Goal: Task Accomplishment & Management: Manage account settings

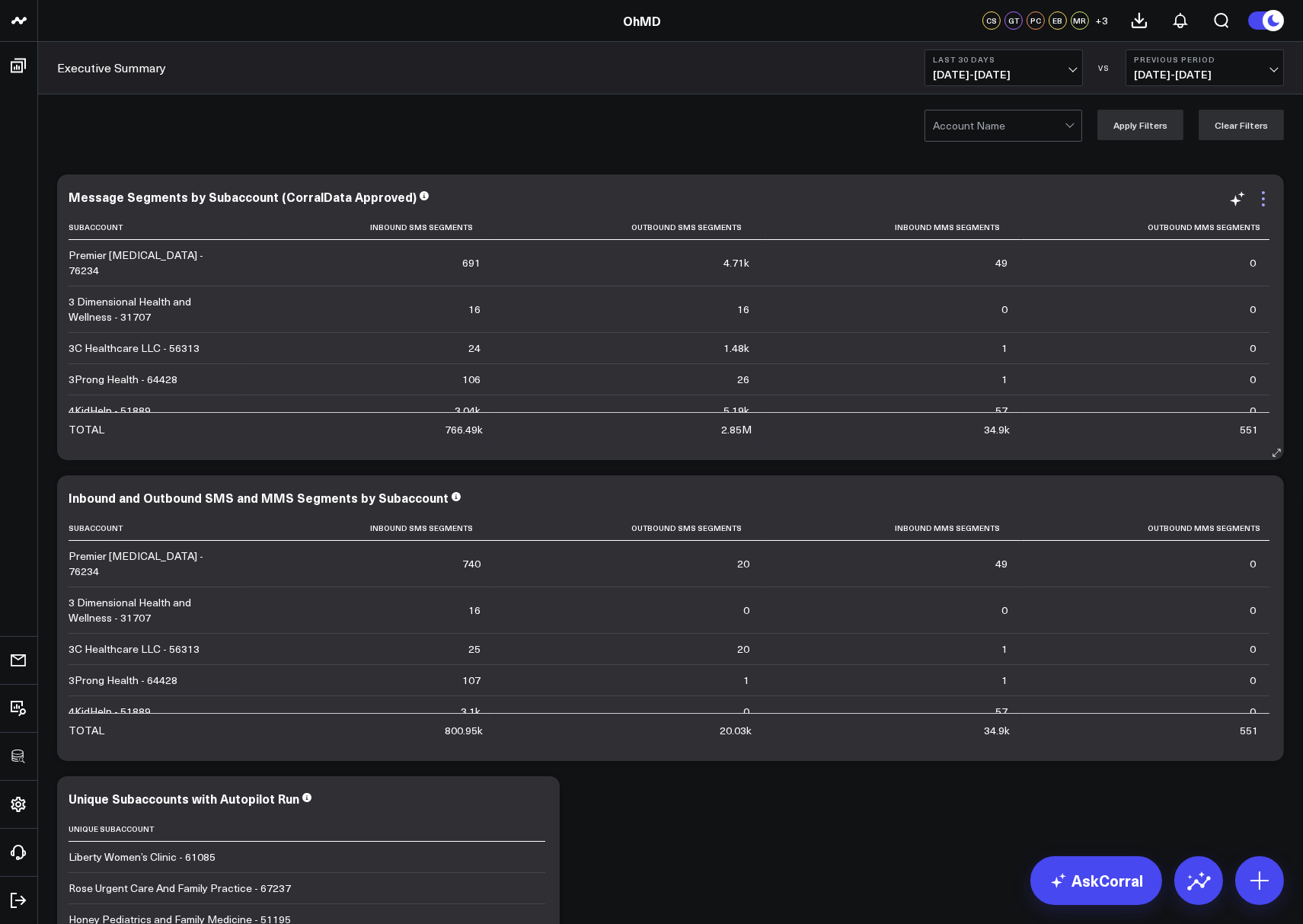
click at [1266, 200] on icon at bounding box center [1263, 198] width 18 height 18
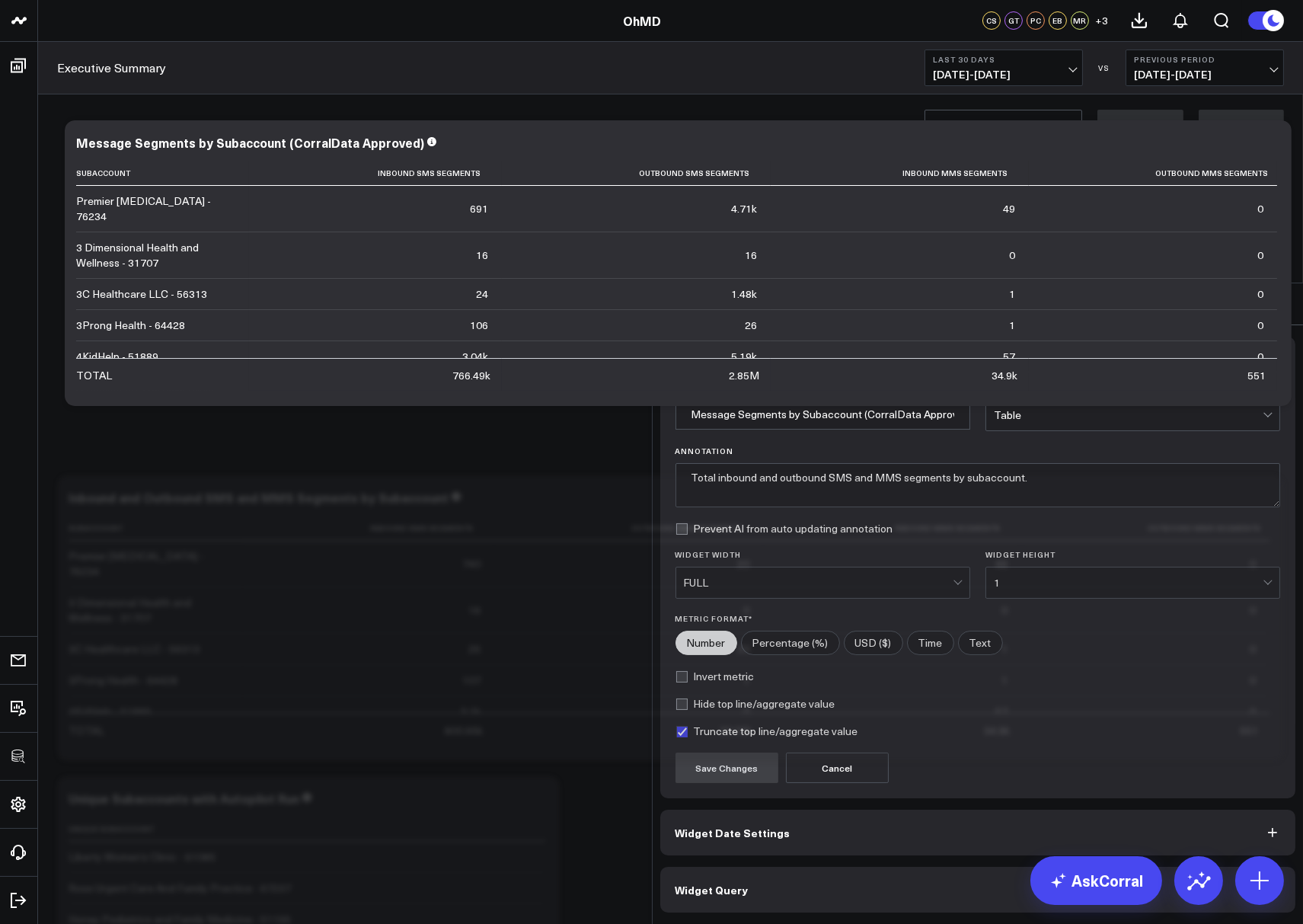
click at [814, 867] on button "Widget Query" at bounding box center [979, 889] width 636 height 46
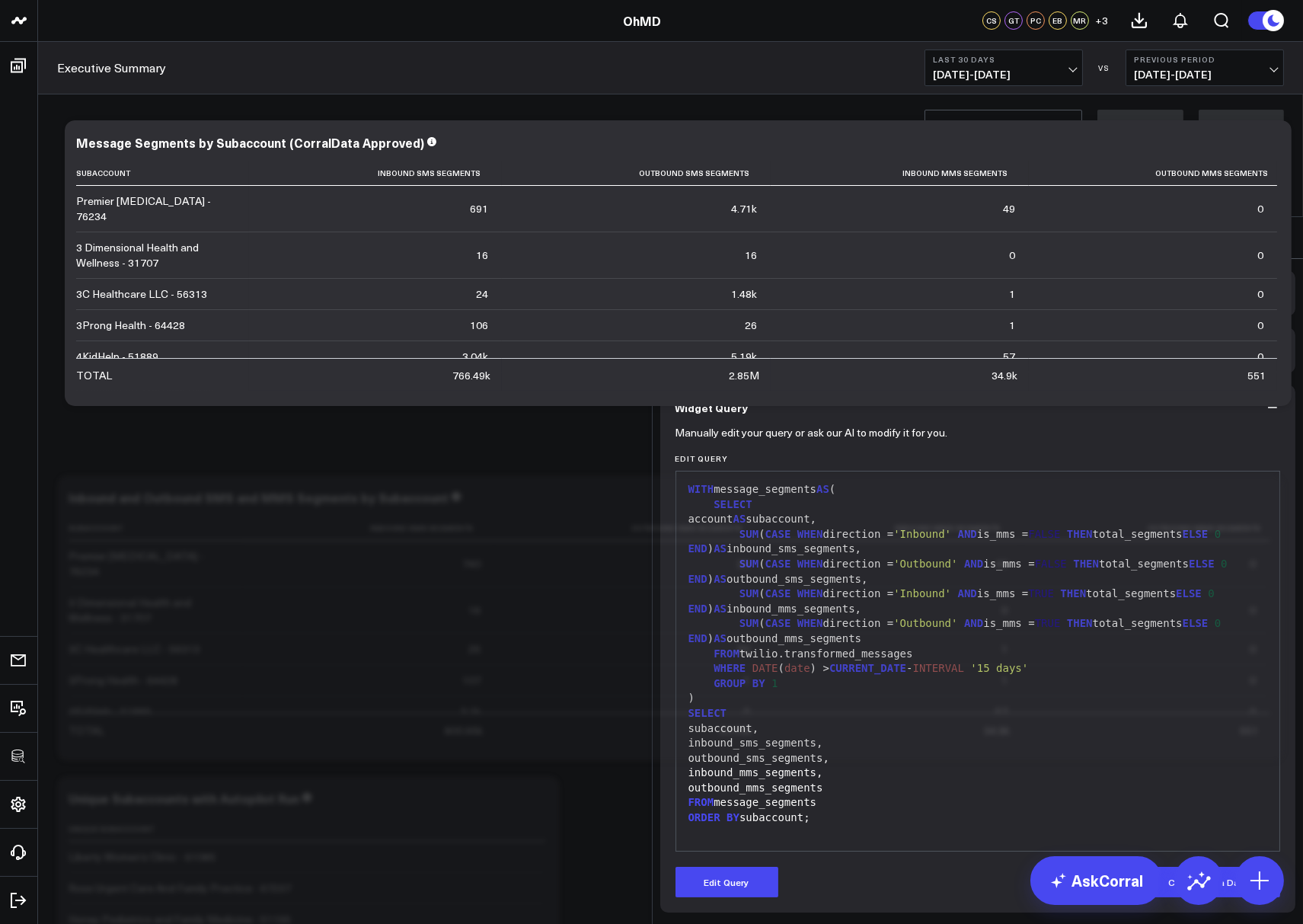
click at [766, 647] on div "FROM twilio.transformed_messages" at bounding box center [978, 654] width 589 height 16
click at [1274, 229] on icon at bounding box center [1279, 238] width 18 height 18
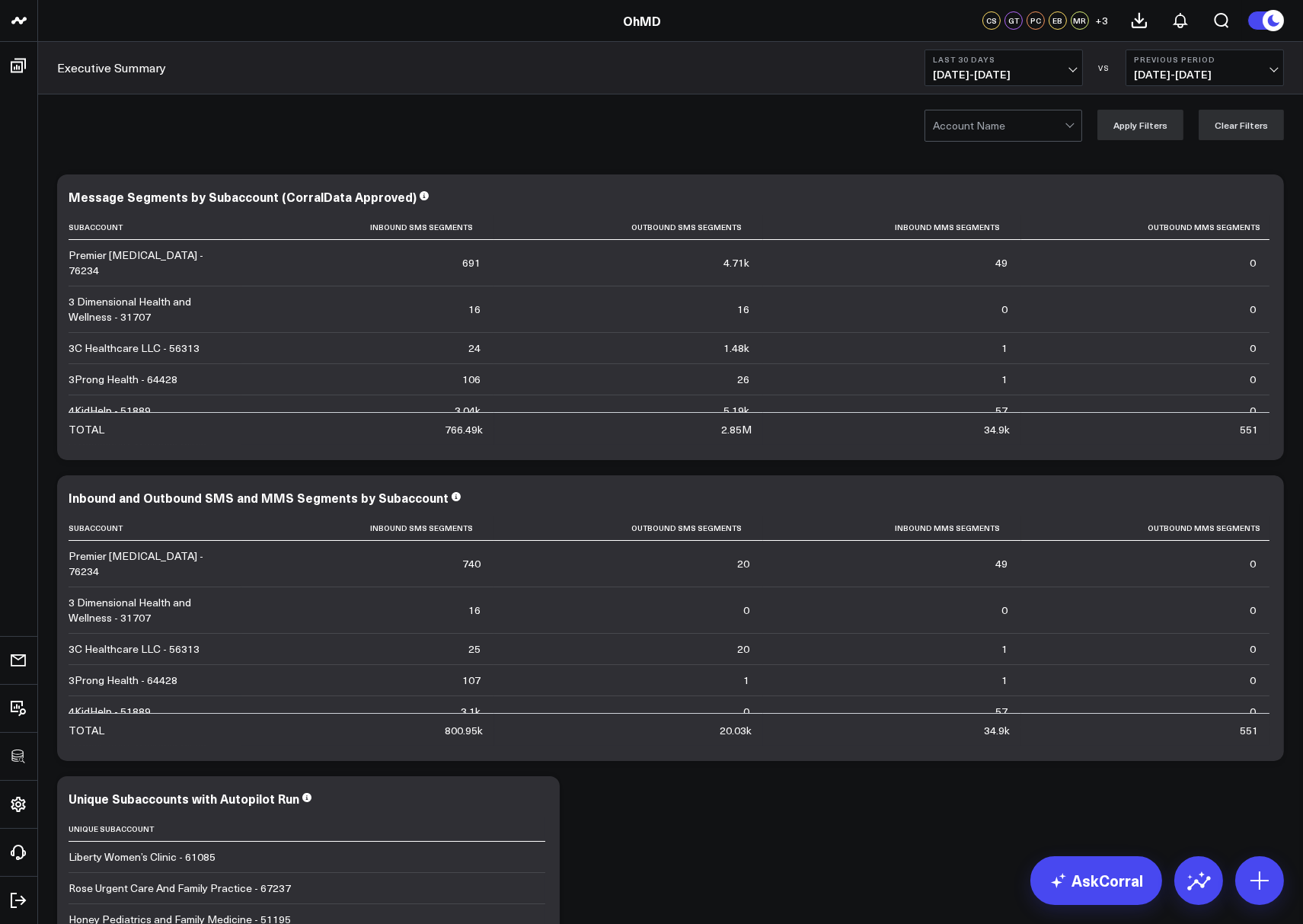
click at [692, 143] on div "Account Name Apply Filters Clear Filters" at bounding box center [670, 125] width 1265 height 61
click at [1035, 131] on div at bounding box center [999, 125] width 132 height 30
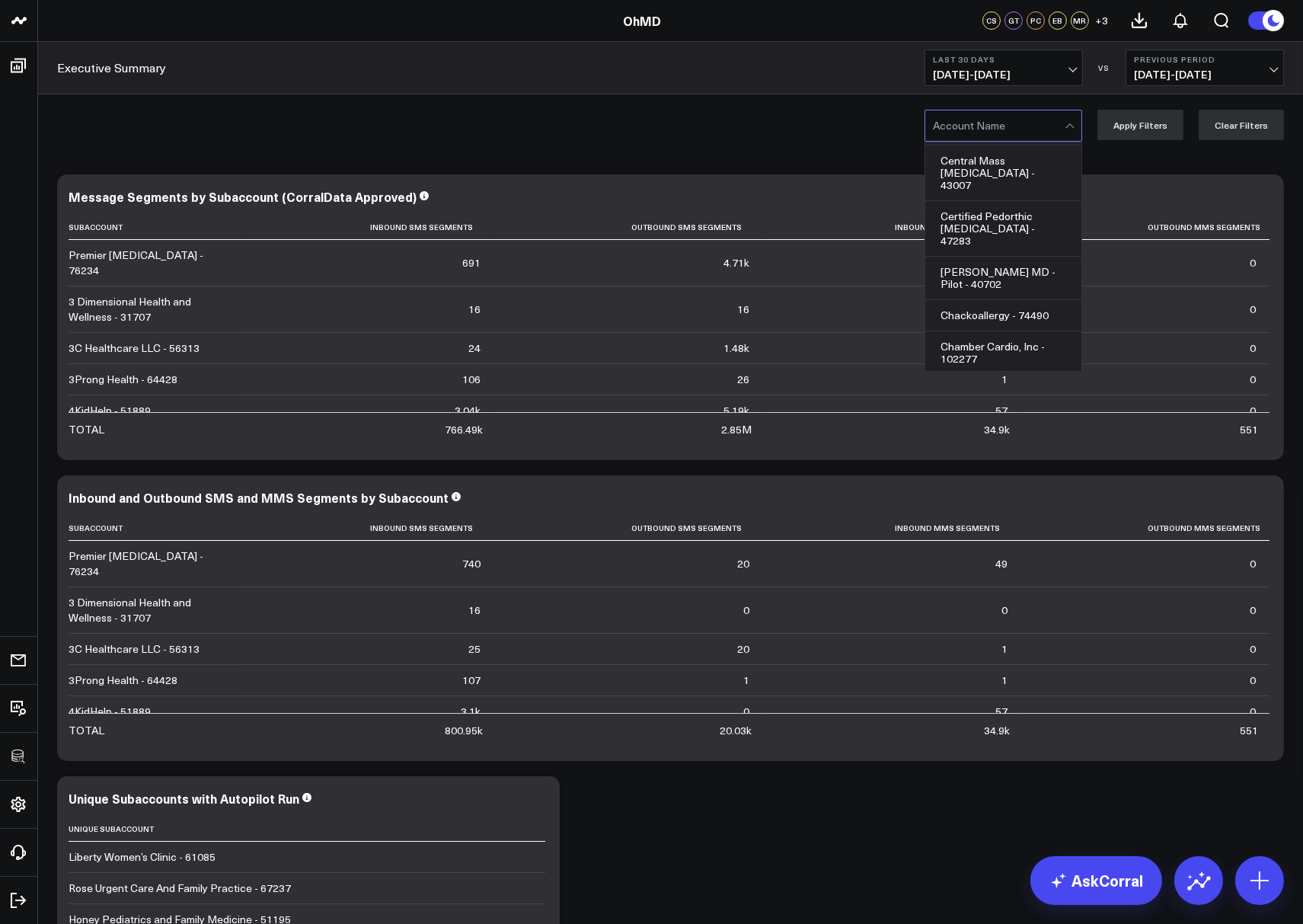
scroll to position [8150, 0]
click at [720, 124] on div "Cherokee County Commission on Alcohol and Drug Abuse - 102409, 196 of 1004. 100…" at bounding box center [670, 125] width 1265 height 61
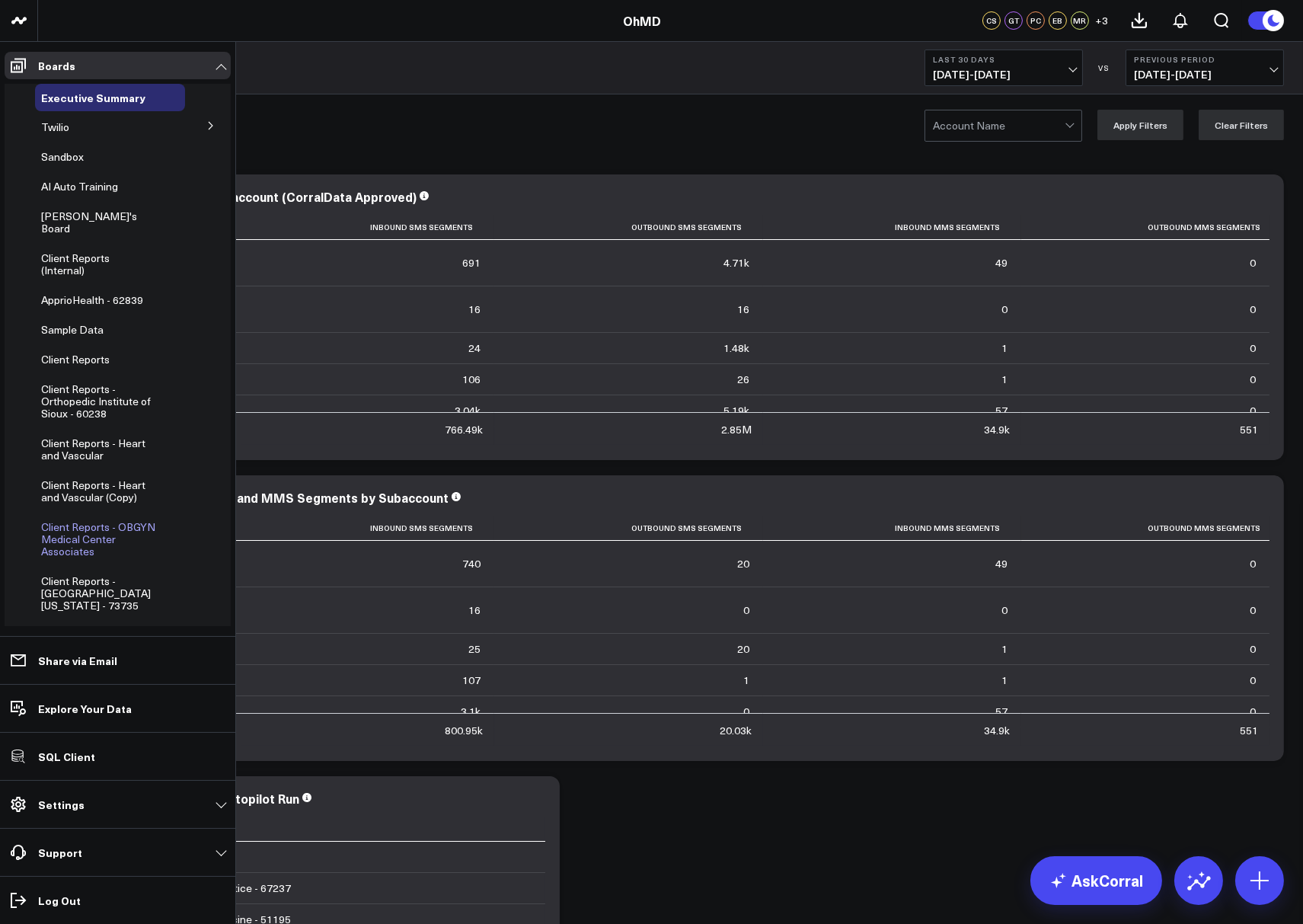
click at [64, 519] on span "Client Reports - OBGYN Medical Center Associates" at bounding box center [98, 538] width 114 height 39
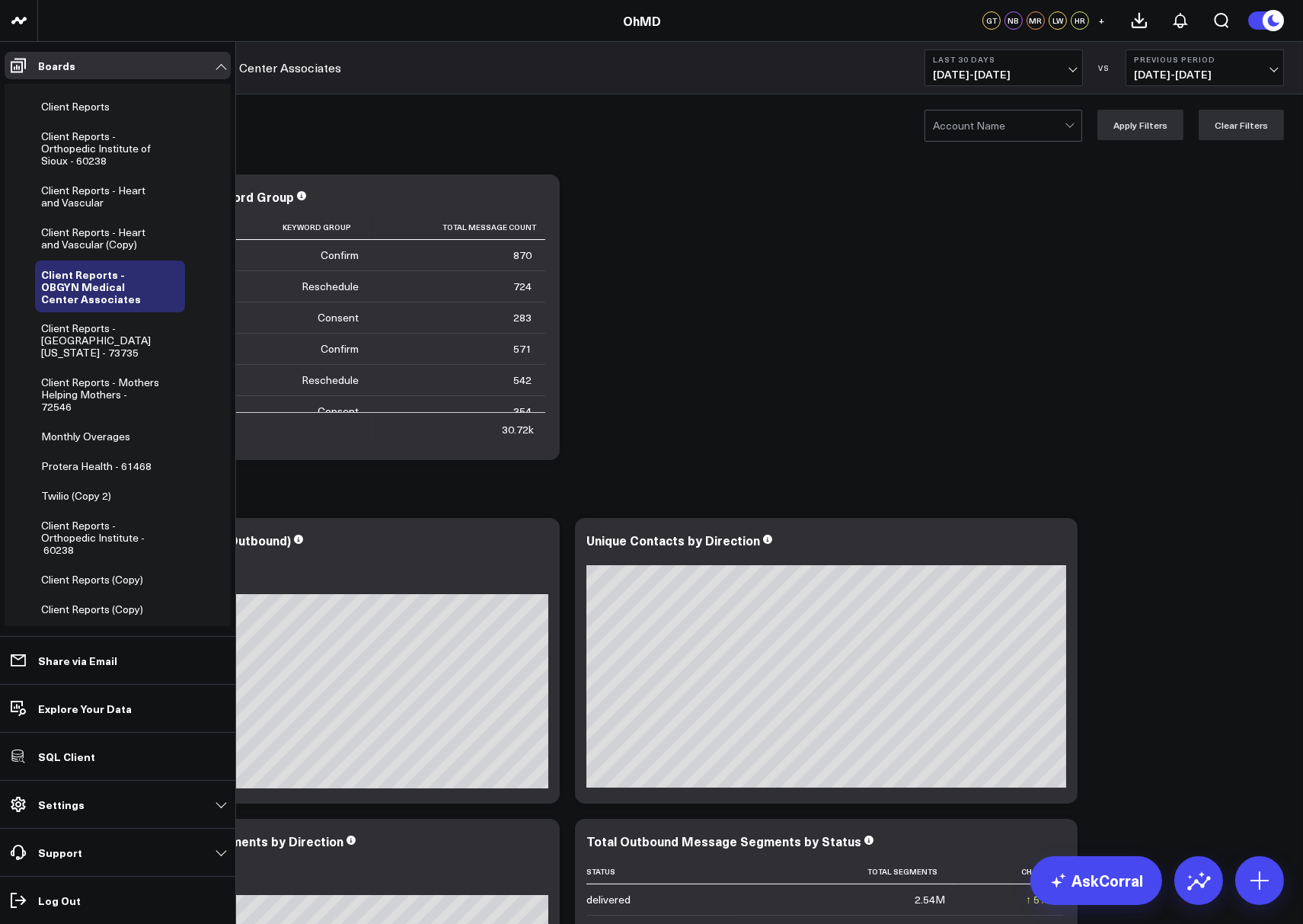
scroll to position [251, 0]
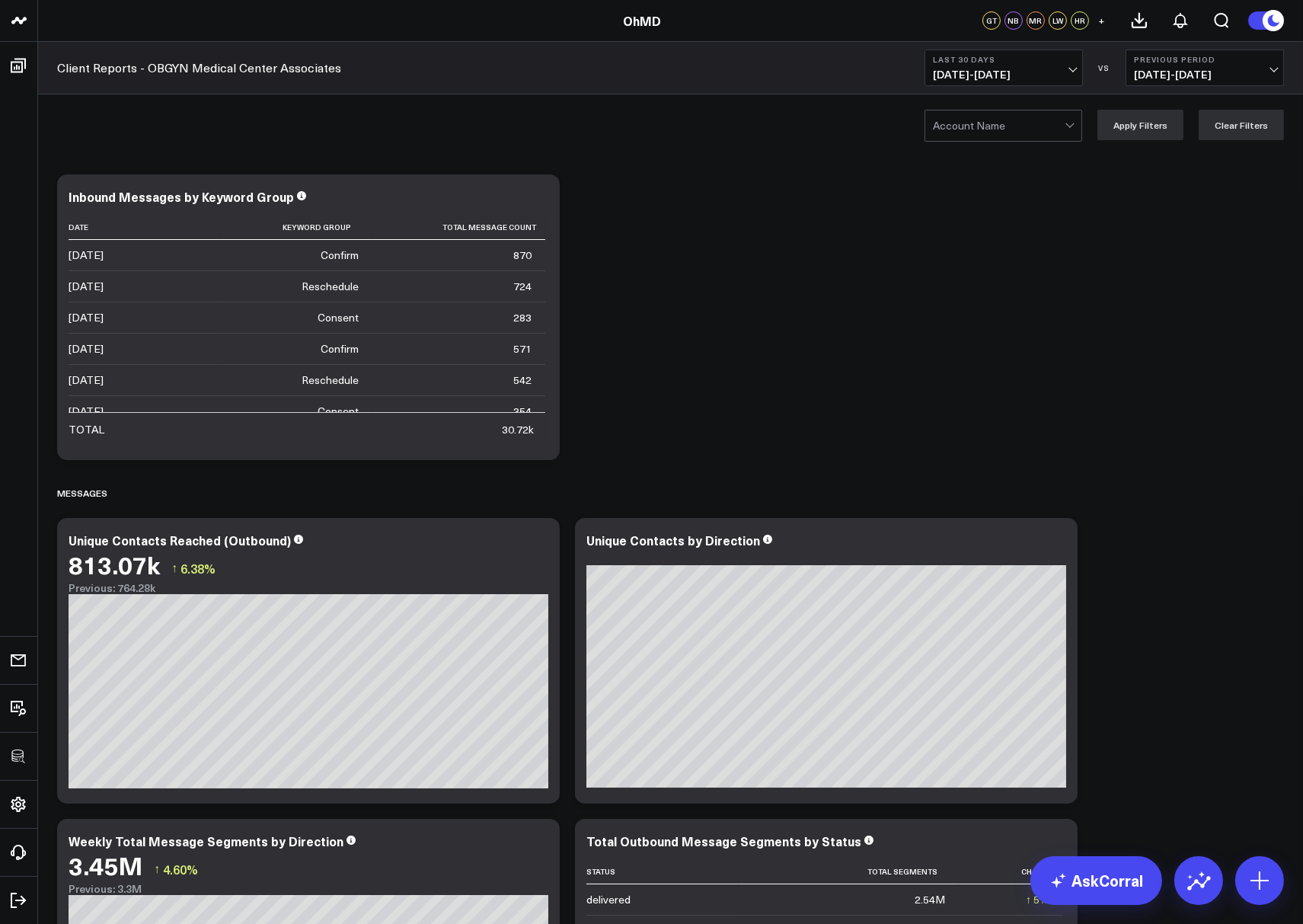
click at [1039, 110] on div at bounding box center [999, 125] width 132 height 30
click at [1006, 132] on div at bounding box center [999, 125] width 132 height 30
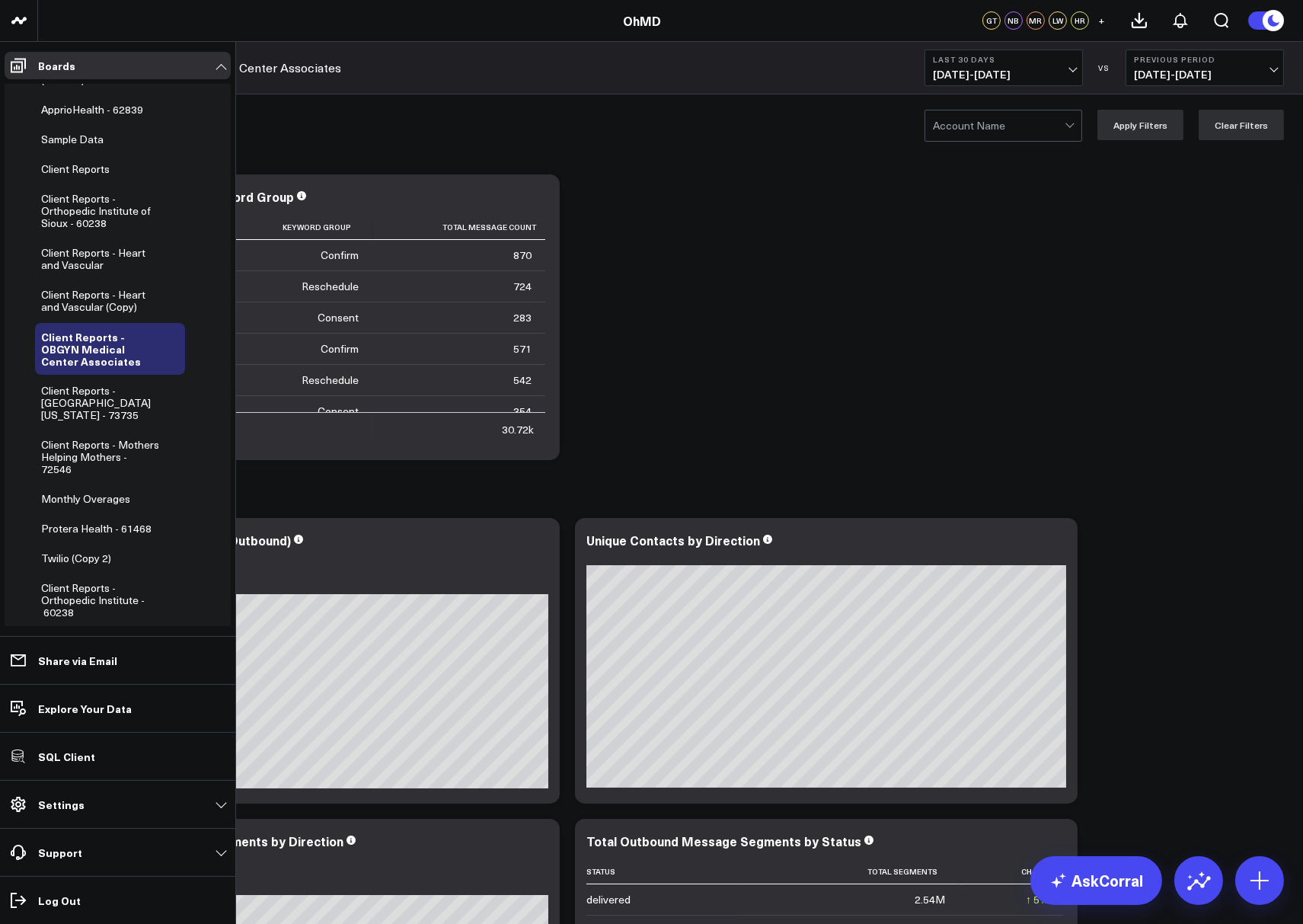
scroll to position [153, 0]
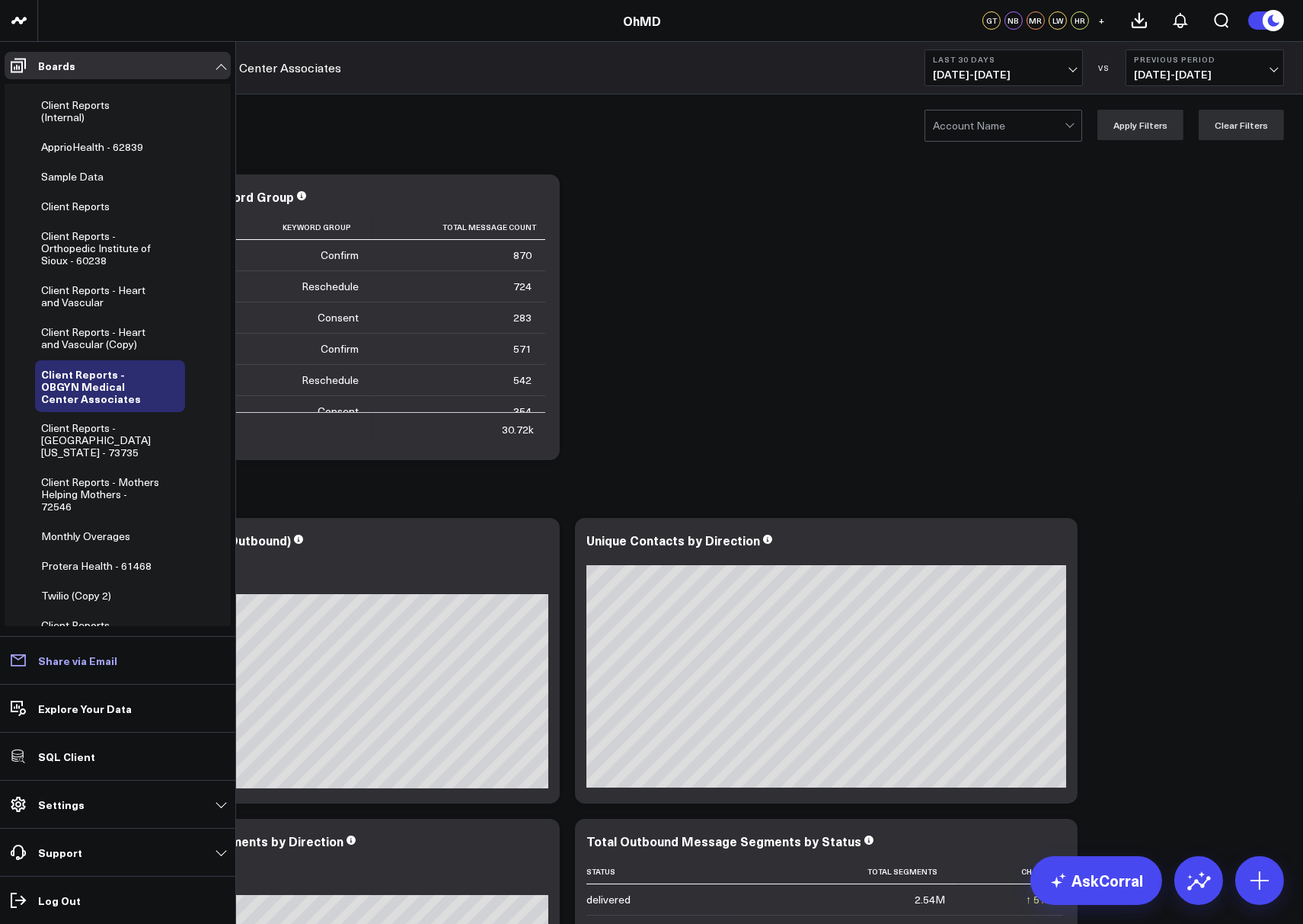
click at [55, 662] on p "Share via Email" at bounding box center [77, 660] width 79 height 12
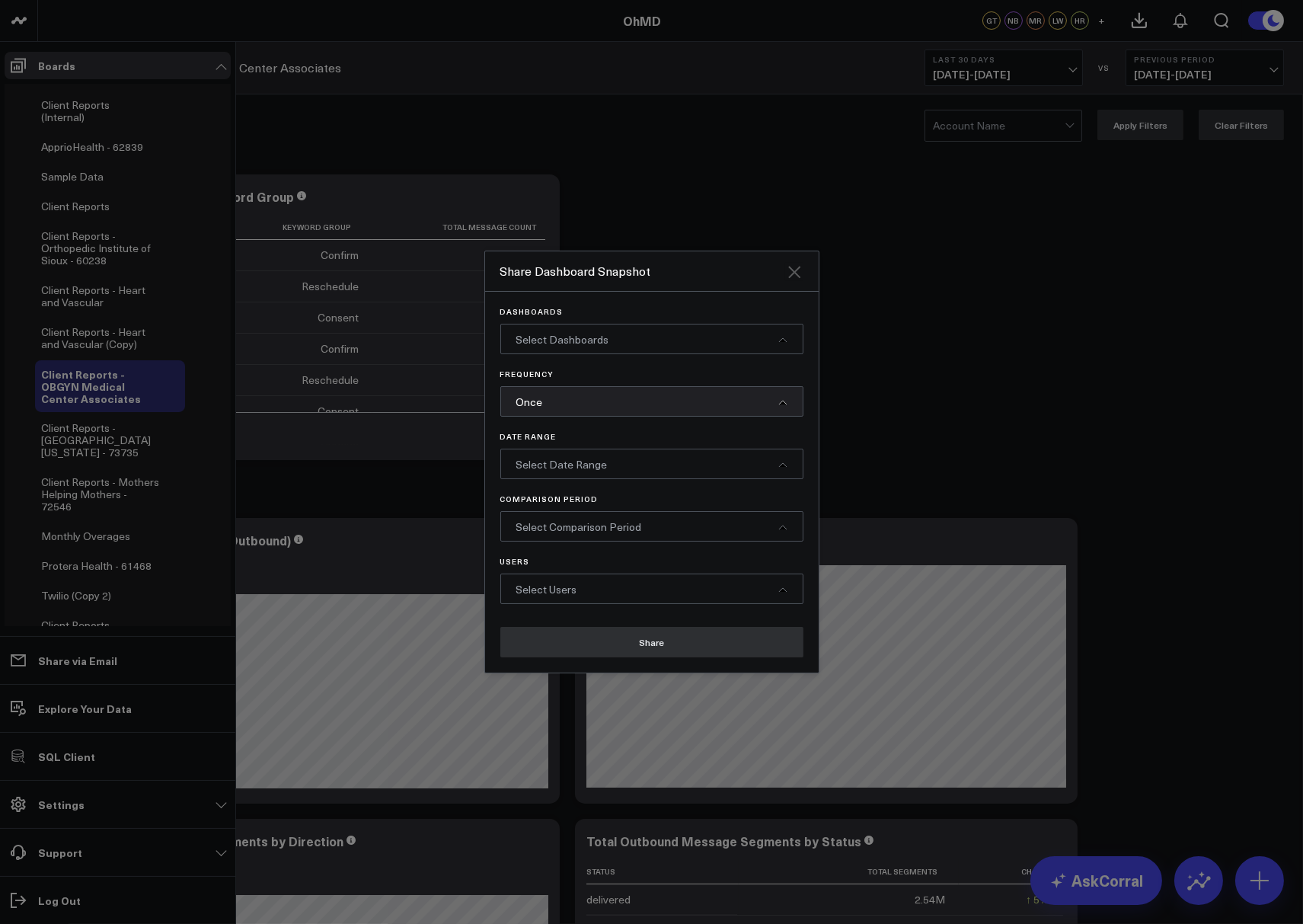
click at [793, 270] on icon "Close" at bounding box center [794, 271] width 18 height 18
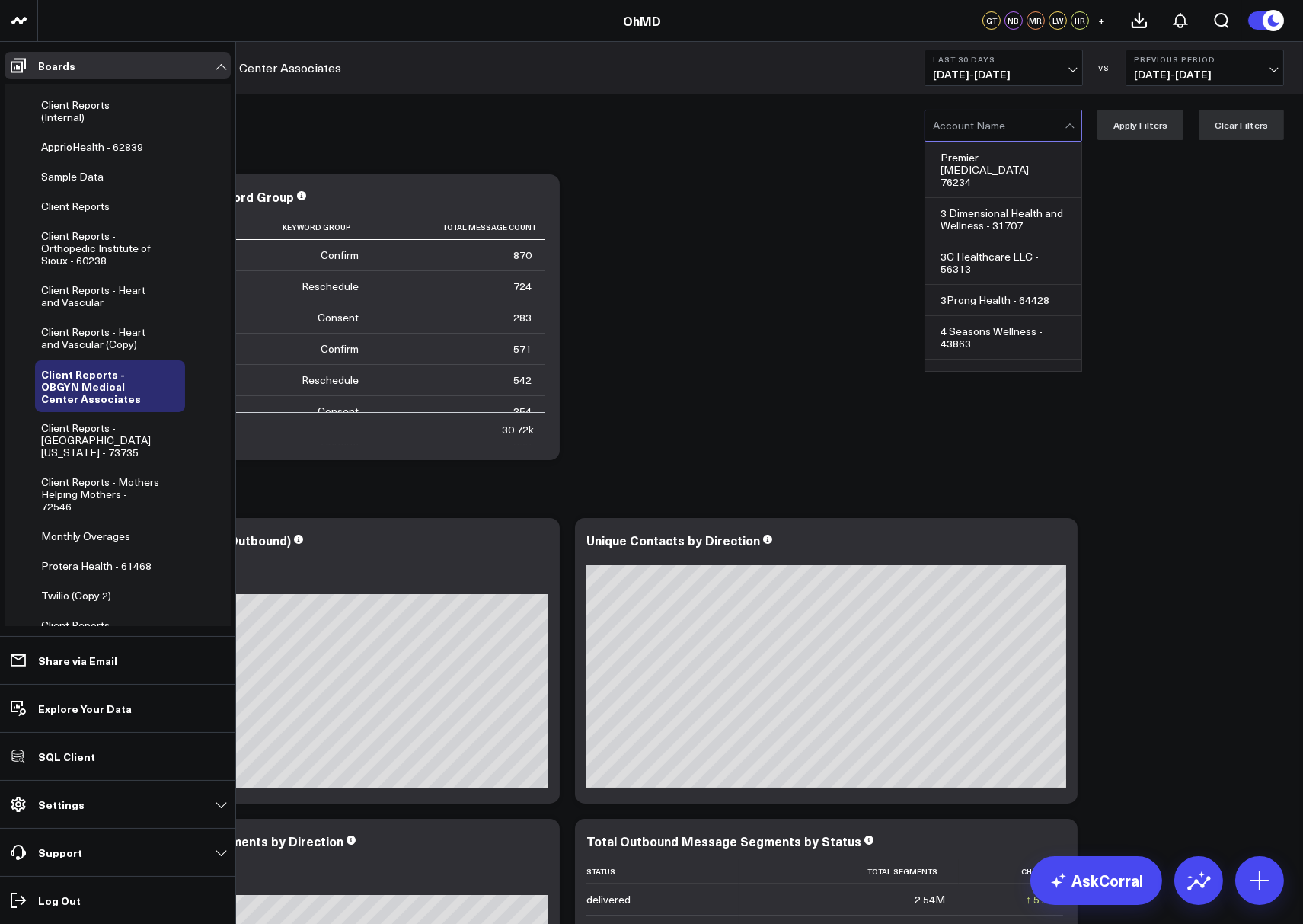
click at [1001, 137] on div at bounding box center [999, 125] width 132 height 30
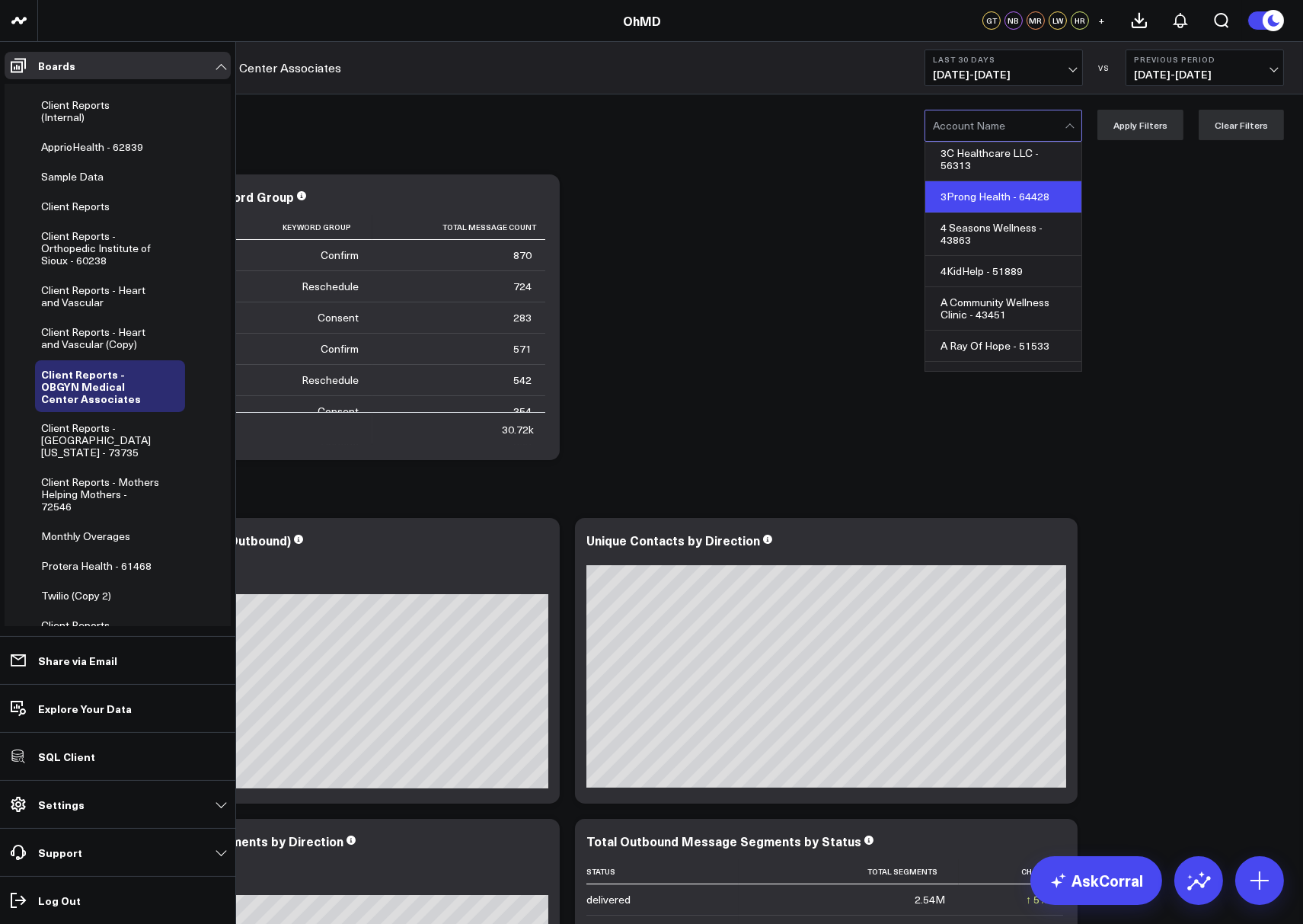
scroll to position [118, 0]
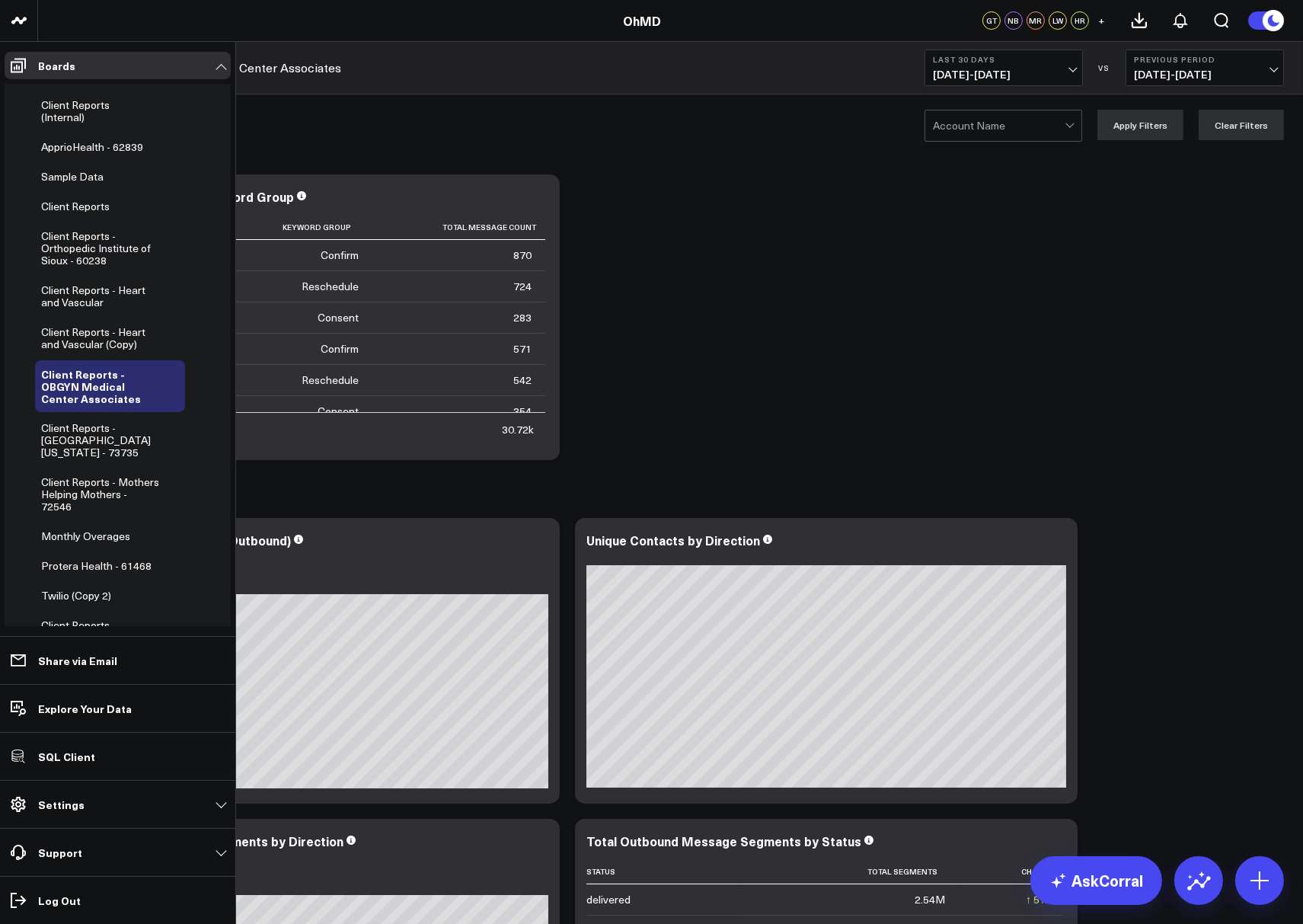
click at [998, 114] on div at bounding box center [999, 125] width 132 height 30
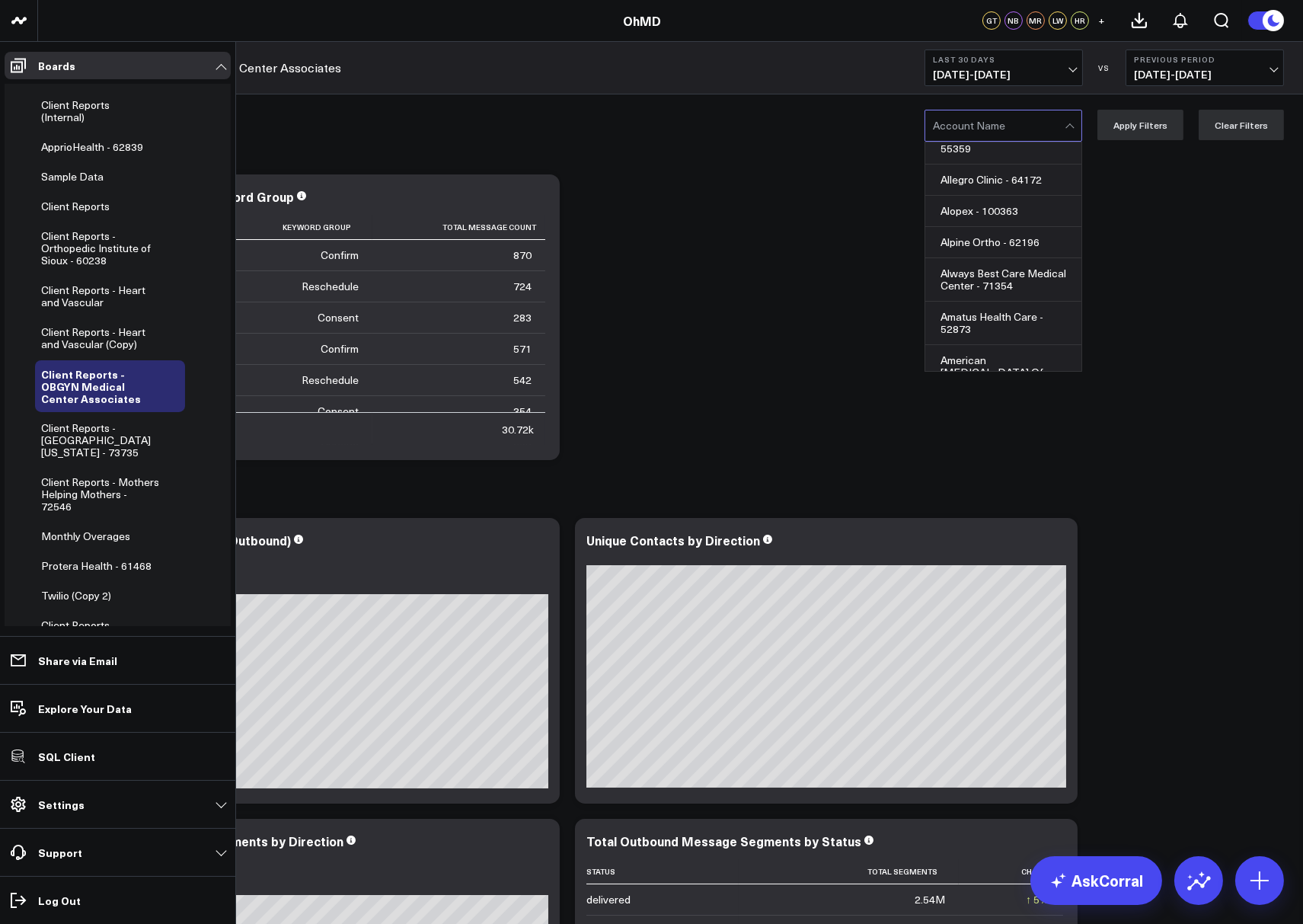
scroll to position [1227, 0]
